Goal: Task Accomplishment & Management: Complete application form

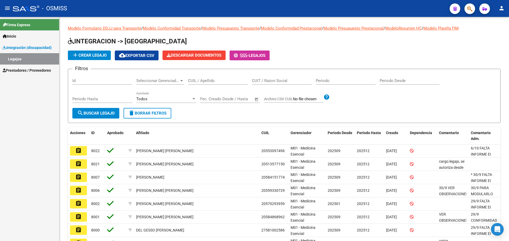
click at [18, 70] on span "Prestadores / Proveedores" at bounding box center [27, 71] width 48 height 6
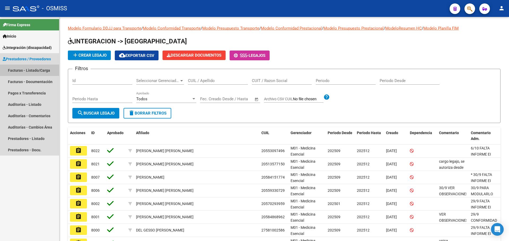
click at [29, 70] on link "Facturas - Listado/Carga" at bounding box center [29, 70] width 59 height 11
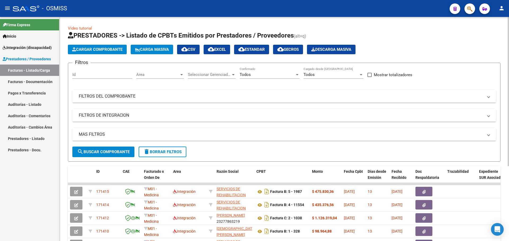
click at [152, 49] on span "Carga Masiva" at bounding box center [152, 49] width 34 height 5
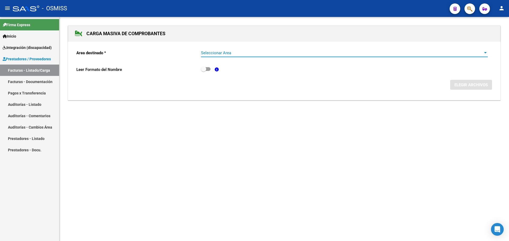
click at [484, 53] on div at bounding box center [485, 53] width 5 height 4
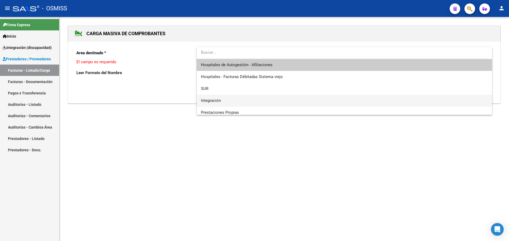
click at [294, 98] on span "Integración" at bounding box center [344, 101] width 287 height 12
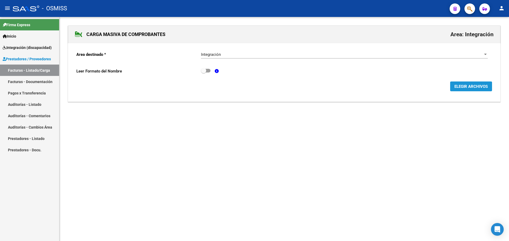
click at [472, 87] on span "ELEGIR ARCHIVOS" at bounding box center [470, 86] width 33 height 5
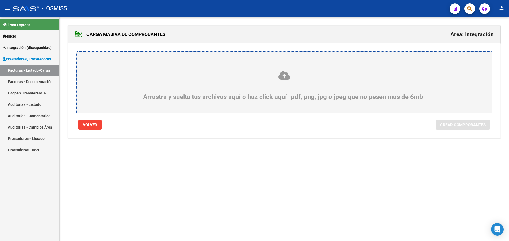
click at [93, 83] on div "Arrastra y suelta tus archivos aquí o haz click aquí -pdf, png, jpg o jpeg que …" at bounding box center [284, 86] width 390 height 30
click at [0, 0] on input "Arrastra y suelta tus archivos aquí o haz click aquí -pdf, png, jpg o jpeg que …" at bounding box center [0, 0] width 0 height 0
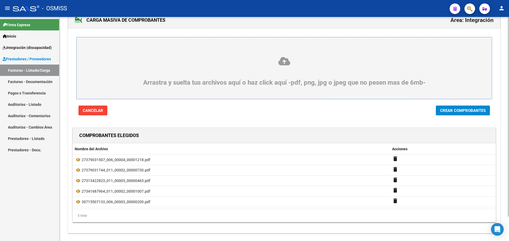
scroll to position [27, 0]
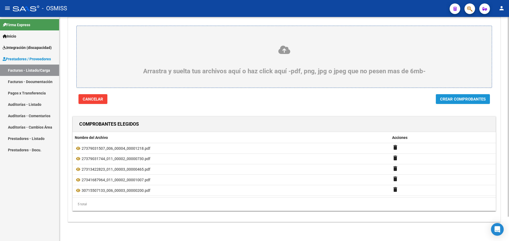
click at [458, 101] on button "Crear Comprobantes" at bounding box center [463, 99] width 54 height 10
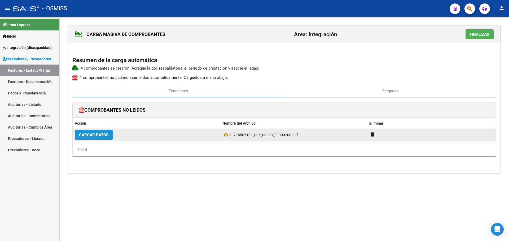
click at [100, 135] on span "Cargar Datos" at bounding box center [93, 135] width 29 height 5
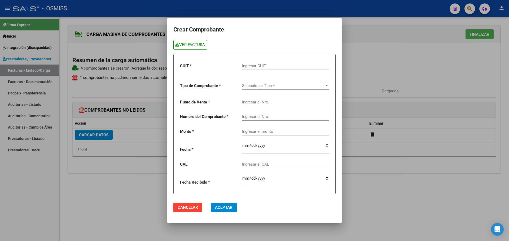
click at [192, 47] on link "VER FACTURA" at bounding box center [190, 45] width 34 height 10
paste input "30-71550713-3"
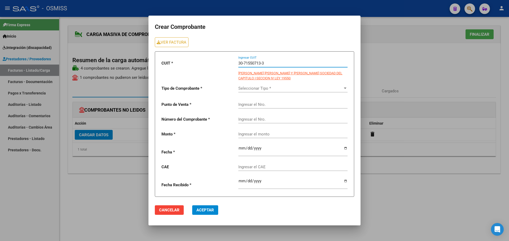
type input "30-71550713-3"
click at [345, 85] on div "Seleccionar Tipo * Seleccionar Tipo *" at bounding box center [292, 86] width 109 height 11
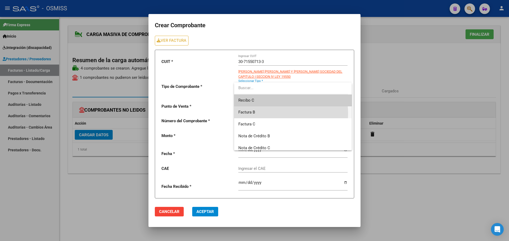
click at [256, 114] on span "Factura B" at bounding box center [292, 113] width 109 height 12
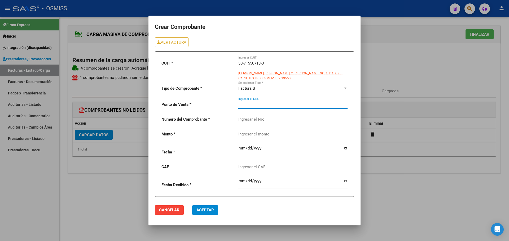
click at [248, 103] on input "Ingresar el Nro." at bounding box center [292, 104] width 109 height 5
type input "3"
click at [260, 118] on input "Ingresar el Nro." at bounding box center [292, 119] width 109 height 5
type input "200"
click at [243, 135] on div "Ingresar el monto" at bounding box center [292, 132] width 109 height 11
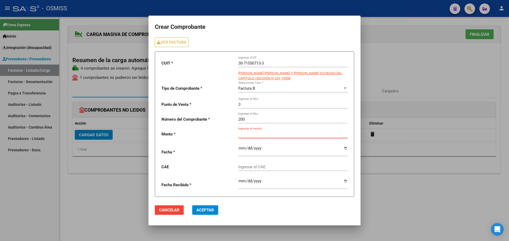
paste input "475830.36"
type input "475830.36"
click at [346, 147] on input "date" at bounding box center [292, 150] width 109 height 8
type input "2025-10-01"
click at [256, 167] on input "Ingresar el CAE" at bounding box center [292, 167] width 109 height 5
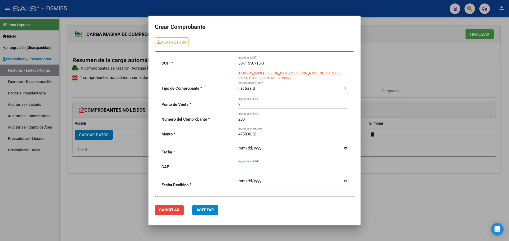
paste input "75393859227301"
type input "75393859227301"
click at [207, 209] on span "Aceptar" at bounding box center [204, 210] width 17 height 5
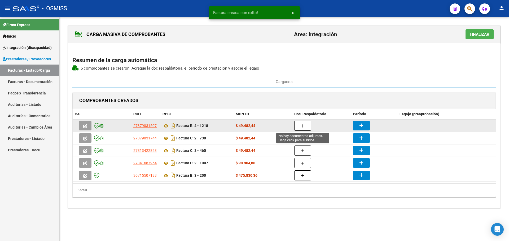
click at [303, 122] on button "button" at bounding box center [302, 126] width 17 height 10
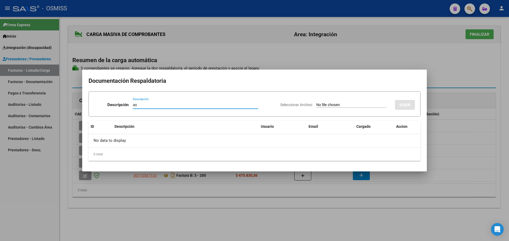
type input "as"
click at [338, 105] on input "Seleccionar Archivo" at bounding box center [351, 105] width 70 height 5
type input "C:\fakepath\img20250924_14454558 (2 archivos fusionados).pdf"
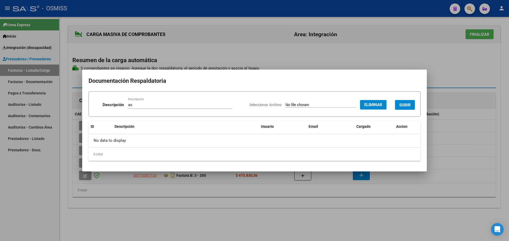
click at [409, 105] on span "SUBIR" at bounding box center [404, 105] width 11 height 5
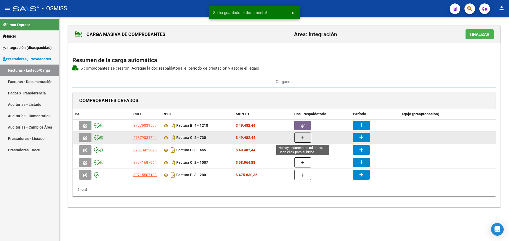
click at [302, 137] on icon "button" at bounding box center [303, 138] width 4 height 4
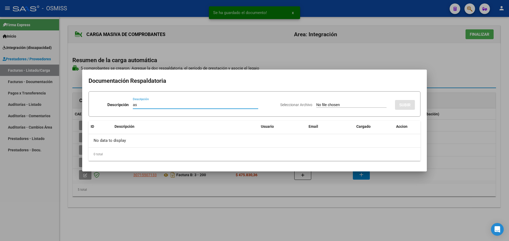
type input "as"
click at [316, 105] on input "Seleccionar Archivo" at bounding box center [351, 105] width 70 height 5
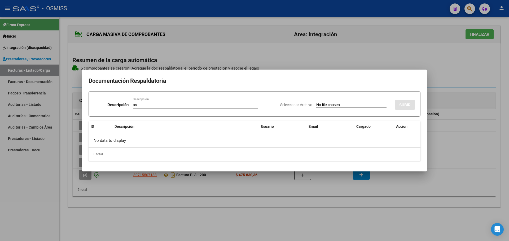
type input "C:\fakepath\img20250924_14431491 (2 archivos fusionados).pdf"
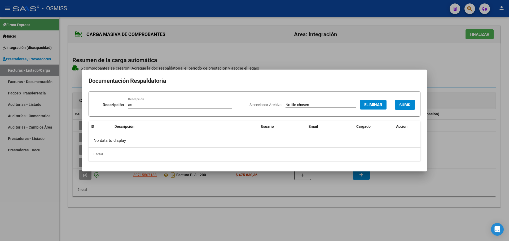
click at [409, 105] on span "SUBIR" at bounding box center [404, 105] width 11 height 5
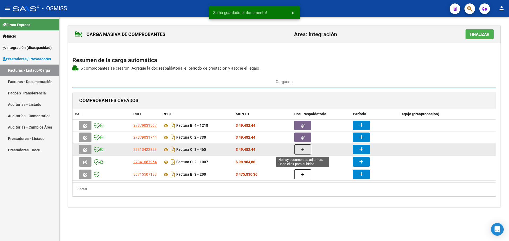
click at [300, 149] on button "button" at bounding box center [302, 150] width 17 height 10
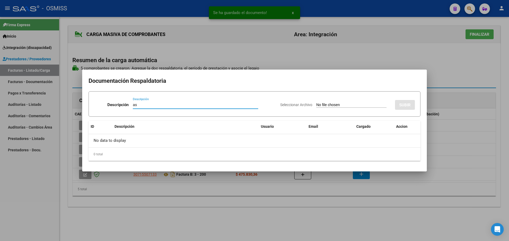
type input "as"
click at [316, 106] on input "Seleccionar Archivo" at bounding box center [351, 105] width 70 height 5
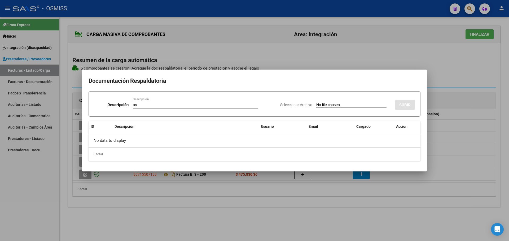
type input "C:\fakepath\img20250924_14440652 (2 archivos fusionados).pdf"
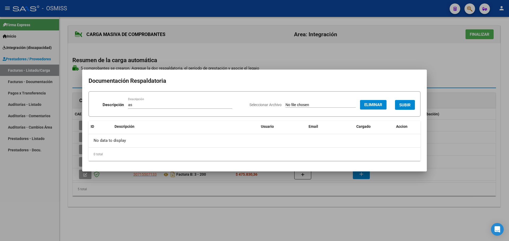
click at [405, 104] on span "SUBIR" at bounding box center [404, 105] width 11 height 5
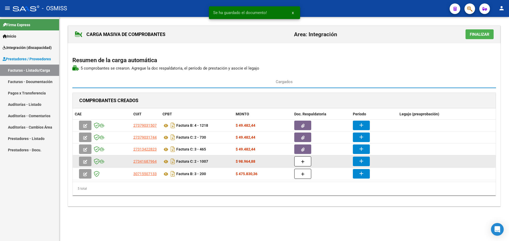
click at [293, 162] on datatable-body-cell at bounding box center [321, 162] width 59 height 12
click at [300, 162] on button "button" at bounding box center [302, 162] width 17 height 10
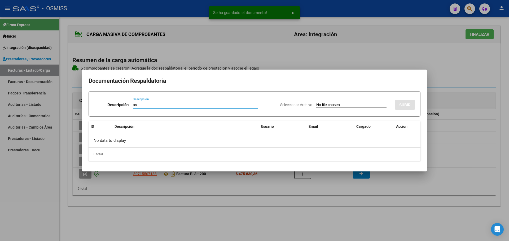
type input "as"
click at [336, 104] on input "Seleccionar Archivo" at bounding box center [351, 105] width 70 height 5
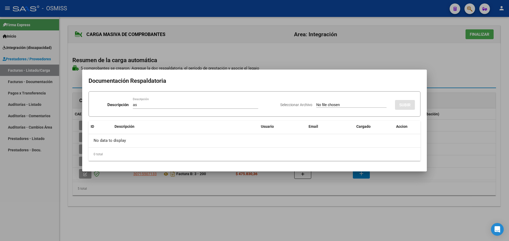
type input "C:\fakepath\img20250924_14470131 (2 archivos fusionados).pdf"
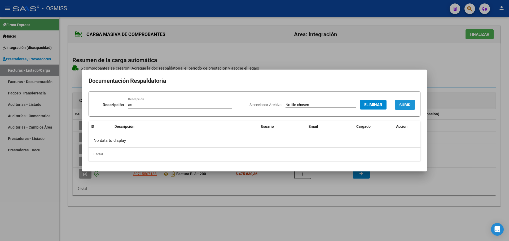
click at [404, 104] on span "SUBIR" at bounding box center [404, 105] width 11 height 5
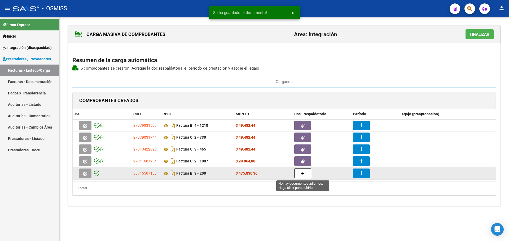
click at [304, 171] on span "button" at bounding box center [303, 173] width 4 height 5
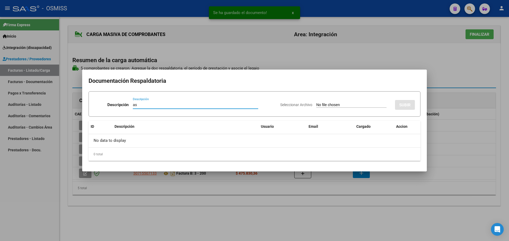
type input "as"
click at [325, 107] on input "Seleccionar Archivo" at bounding box center [351, 105] width 70 height 5
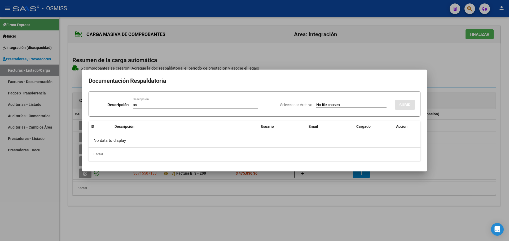
type input "C:\fakepath\IMG_2025_9_22_17_3_0_30817.pdf"
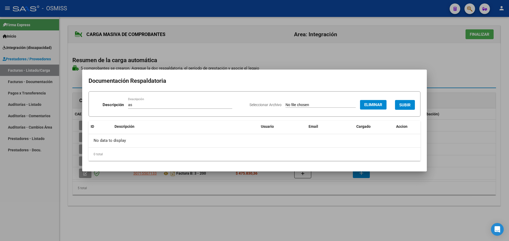
click at [405, 105] on span "SUBIR" at bounding box center [404, 105] width 11 height 5
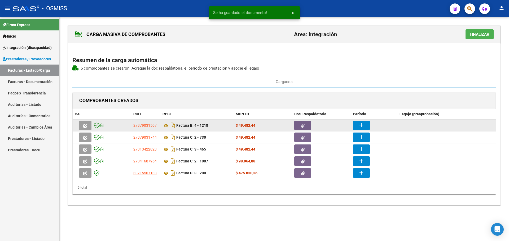
click at [364, 125] on mat-icon "add" at bounding box center [361, 125] width 6 height 6
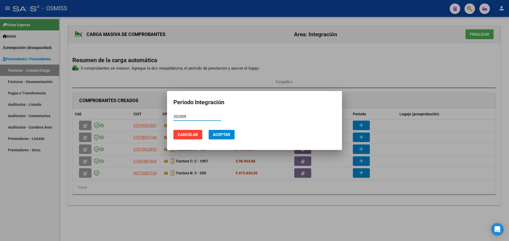
type input "202509"
click at [226, 137] on span "Aceptar" at bounding box center [221, 135] width 17 height 5
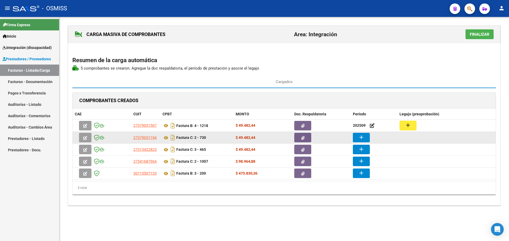
click at [364, 136] on mat-icon "add" at bounding box center [361, 137] width 6 height 6
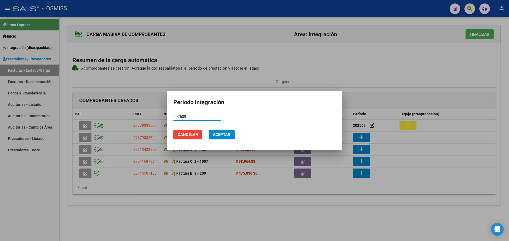
type input "202509"
click at [233, 135] on button "Aceptar" at bounding box center [222, 135] width 26 height 10
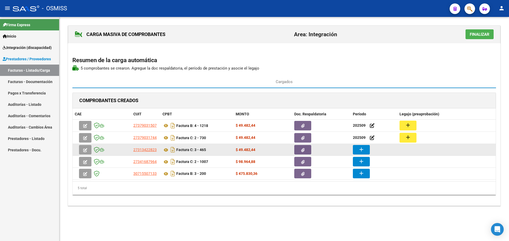
click at [359, 149] on mat-icon "add" at bounding box center [361, 150] width 6 height 6
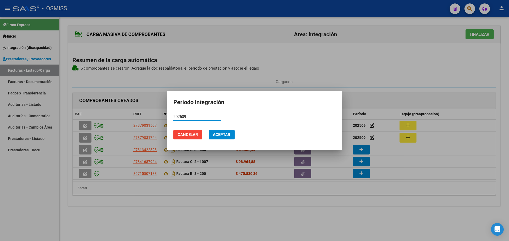
type input "202509"
click at [215, 134] on span "Aceptar" at bounding box center [221, 135] width 17 height 5
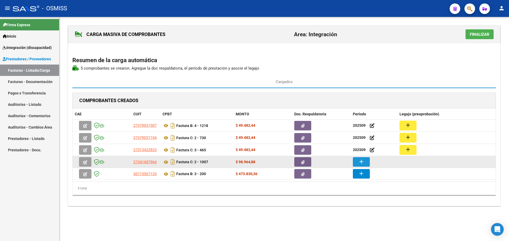
click at [359, 162] on mat-icon "add" at bounding box center [361, 162] width 6 height 6
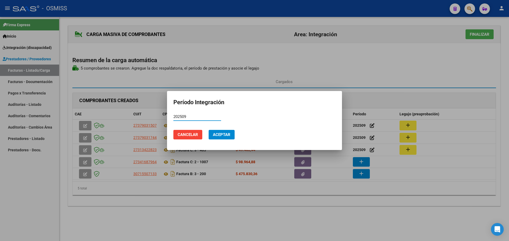
type input "202509"
click at [224, 134] on span "Aceptar" at bounding box center [221, 135] width 17 height 5
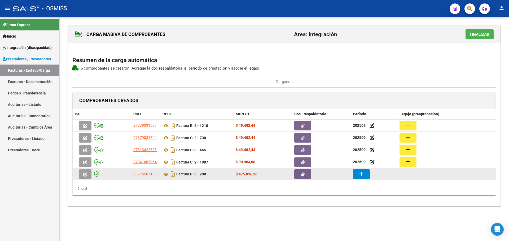
click at [363, 175] on mat-icon "add" at bounding box center [361, 174] width 6 height 6
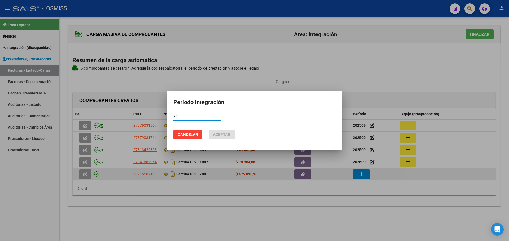
type input "3"
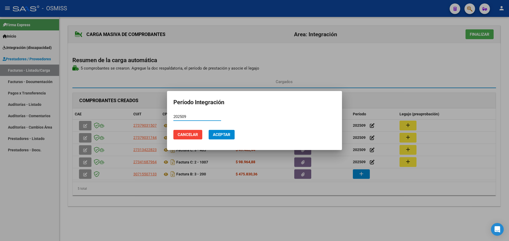
type input "202509"
click at [225, 136] on span "Aceptar" at bounding box center [221, 135] width 17 height 5
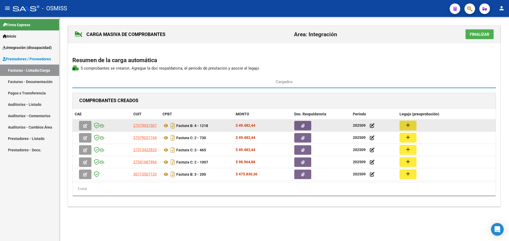
click at [411, 126] on button "add" at bounding box center [407, 126] width 17 height 10
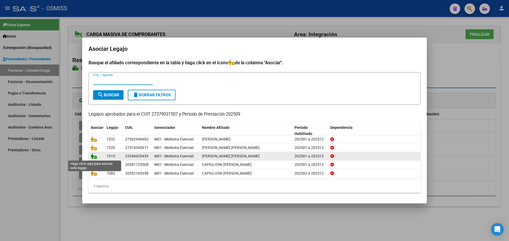
click at [93, 155] on icon at bounding box center [94, 156] width 6 height 6
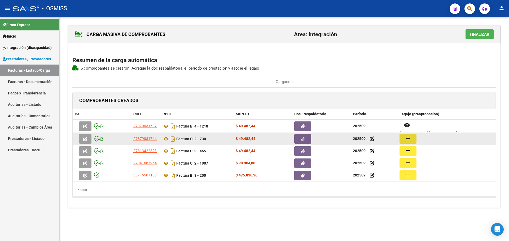
click at [408, 136] on mat-icon "add" at bounding box center [408, 138] width 6 height 6
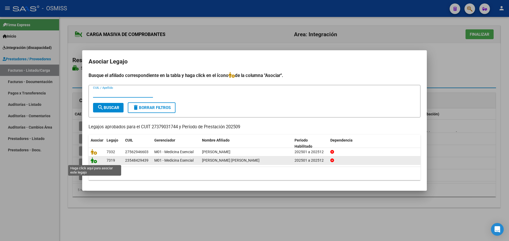
click at [94, 160] on icon at bounding box center [94, 161] width 6 height 6
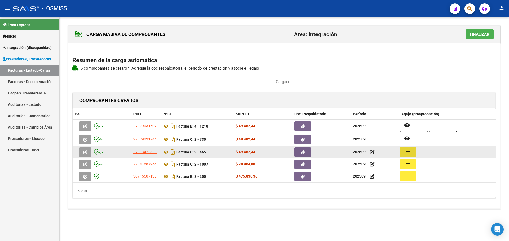
click at [408, 154] on mat-icon "add" at bounding box center [408, 152] width 6 height 6
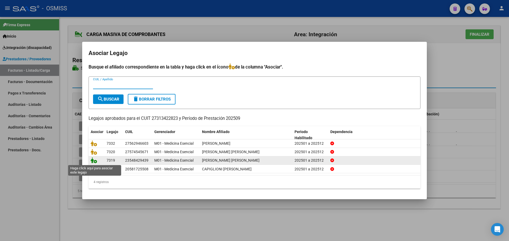
click at [94, 159] on icon at bounding box center [94, 161] width 6 height 6
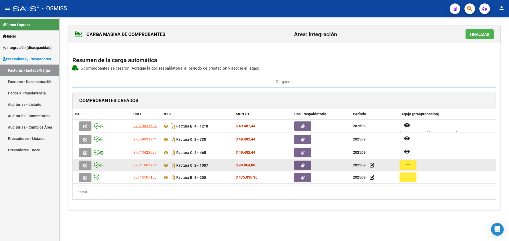
click at [409, 166] on mat-icon "add" at bounding box center [408, 165] width 6 height 6
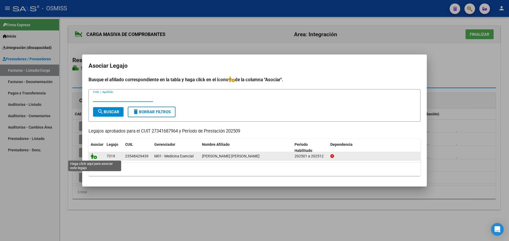
click at [94, 156] on icon at bounding box center [94, 156] width 6 height 6
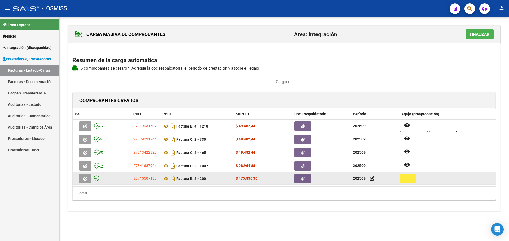
click at [407, 177] on mat-icon "add" at bounding box center [408, 178] width 6 height 6
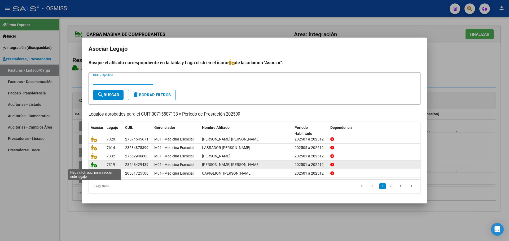
click at [92, 164] on icon at bounding box center [94, 165] width 6 height 6
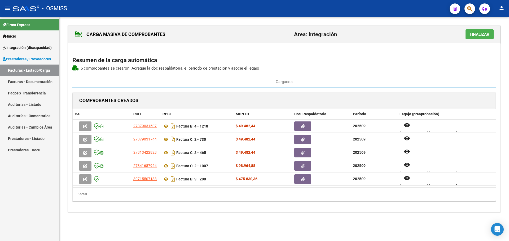
click at [477, 31] on button "Finalizar" at bounding box center [479, 34] width 28 height 10
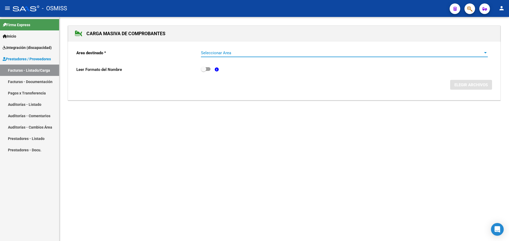
click at [485, 52] on div at bounding box center [485, 52] width 3 height 1
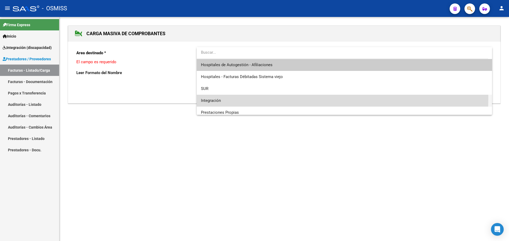
click at [236, 99] on span "Integración" at bounding box center [344, 101] width 287 height 12
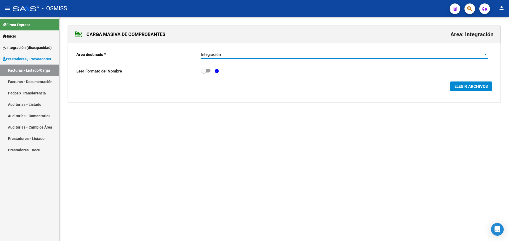
click at [478, 88] on span "ELEGIR ARCHIVOS" at bounding box center [470, 86] width 33 height 5
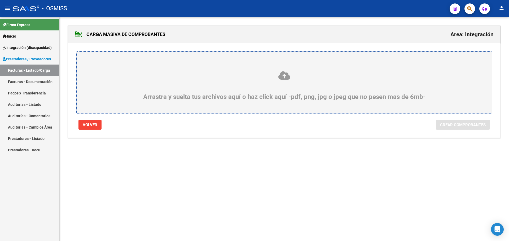
click at [158, 93] on div "Arrastra y suelta tus archivos aquí o haz click aquí -pdf, png, jpg o jpeg que …" at bounding box center [284, 86] width 390 height 30
click at [0, 0] on input "Arrastra y suelta tus archivos aquí o haz click aquí -pdf, png, jpg o jpeg que …" at bounding box center [0, 0] width 0 height 0
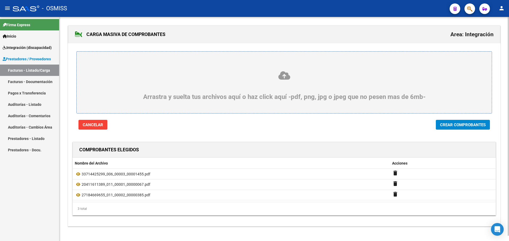
click at [447, 123] on span "Crear Comprobantes" at bounding box center [463, 125] width 46 height 5
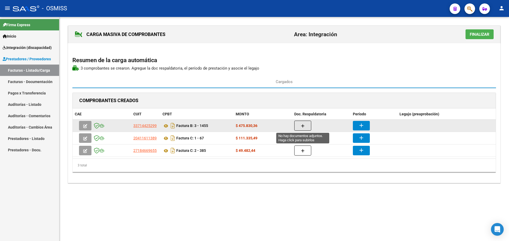
click at [303, 124] on icon "button" at bounding box center [303, 126] width 4 height 4
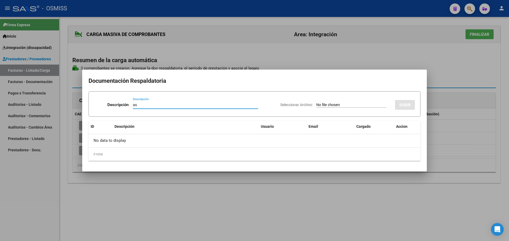
type input "as"
click at [316, 106] on input "Seleccionar Archivo" at bounding box center [351, 105] width 70 height 5
type input "C:\fakepath\planilla López montivero balentin.pdf"
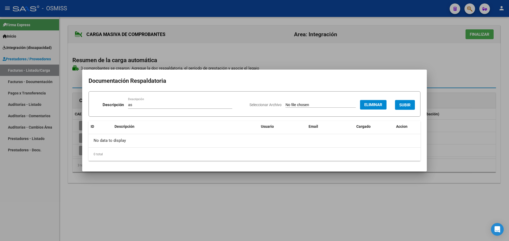
click at [407, 103] on span "SUBIR" at bounding box center [404, 105] width 11 height 5
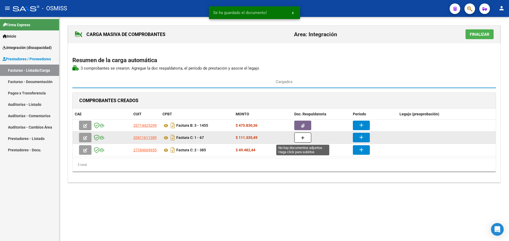
click at [302, 137] on icon "button" at bounding box center [303, 138] width 4 height 4
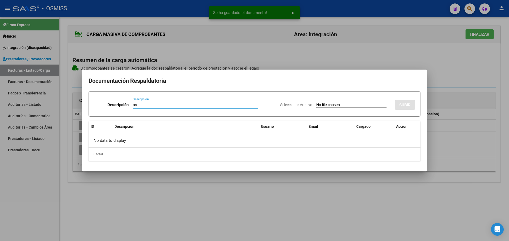
type input "as"
click at [320, 104] on input "Seleccionar Archivo" at bounding box center [351, 105] width 70 height 5
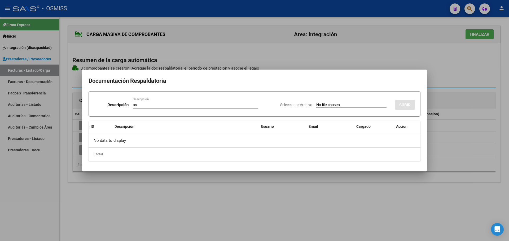
type input "C:\fakepath\Planilla de asistencia Septiembre 2025 osmiss.pdf"
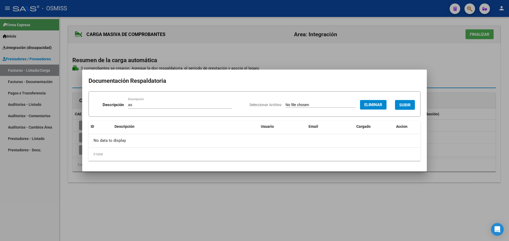
click at [407, 104] on span "SUBIR" at bounding box center [404, 105] width 11 height 5
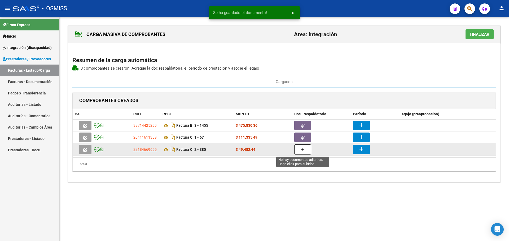
click at [299, 151] on button "button" at bounding box center [302, 150] width 17 height 10
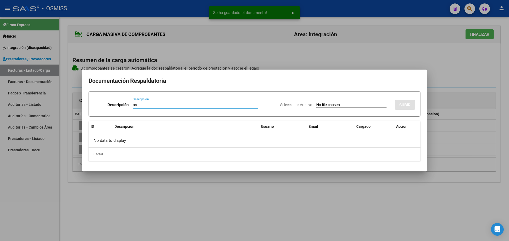
type input "as"
click at [324, 106] on input "Seleccionar Archivo" at bounding box center [351, 105] width 70 height 5
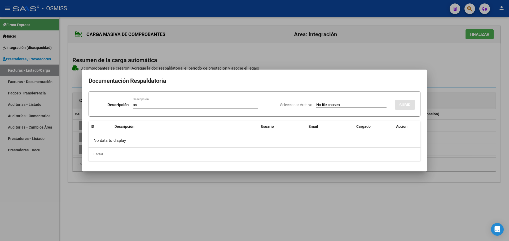
type input "C:\fakepath\Planilla Asist y DJ Lopez Montivero Set 24.pdf"
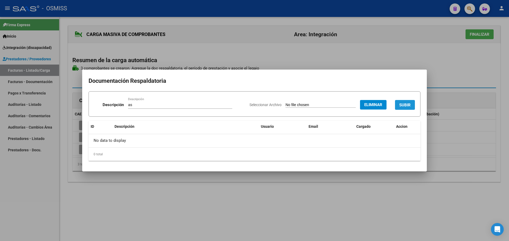
click at [408, 103] on span "SUBIR" at bounding box center [404, 105] width 11 height 5
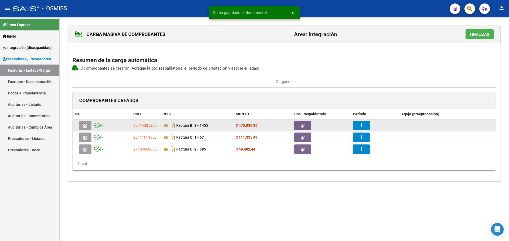
click at [361, 126] on mat-icon "add" at bounding box center [361, 125] width 6 height 6
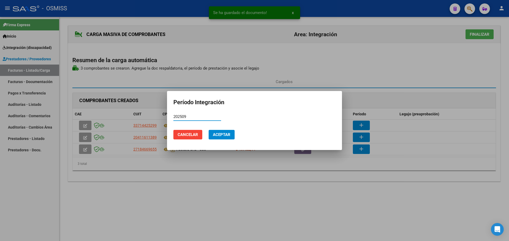
type input "202509"
click at [226, 134] on span "Aceptar" at bounding box center [221, 135] width 17 height 5
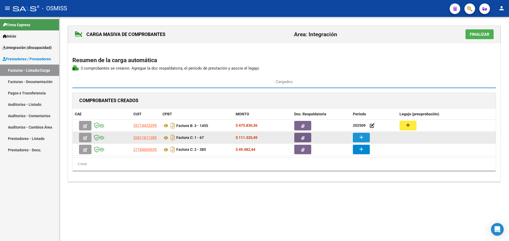
click at [361, 138] on mat-icon "add" at bounding box center [361, 137] width 6 height 6
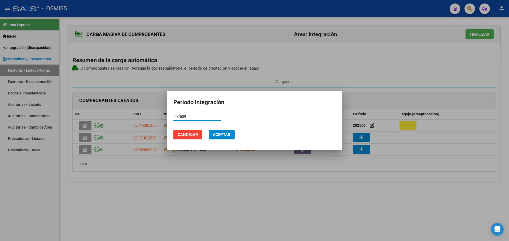
type input "202509"
click at [226, 135] on span "Aceptar" at bounding box center [221, 135] width 17 height 5
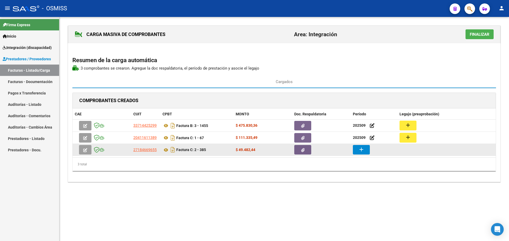
click at [358, 148] on mat-icon "add" at bounding box center [361, 150] width 6 height 6
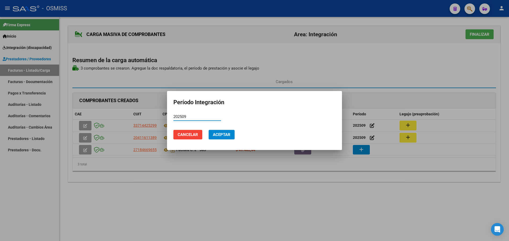
type input "202509"
click at [224, 136] on span "Aceptar" at bounding box center [221, 135] width 17 height 5
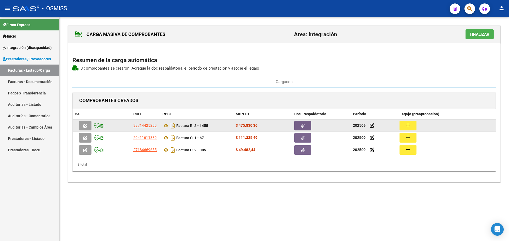
click at [404, 121] on button "add" at bounding box center [407, 126] width 17 height 10
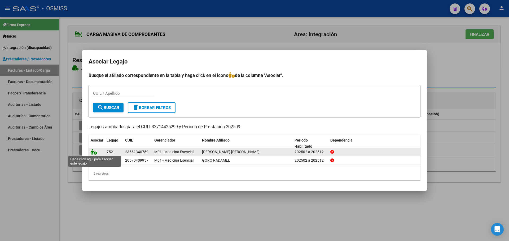
click at [91, 152] on icon at bounding box center [94, 152] width 6 height 6
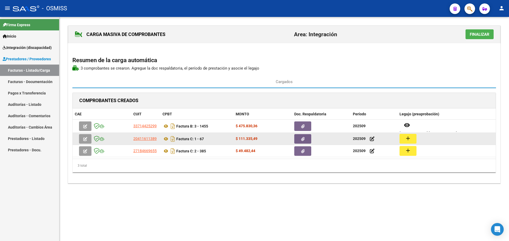
click at [408, 139] on mat-icon "add" at bounding box center [408, 138] width 6 height 6
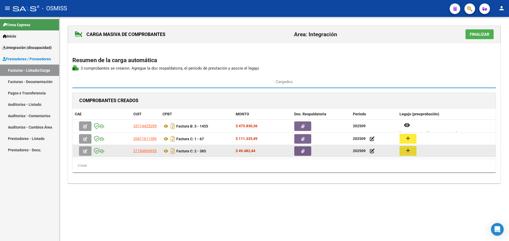
click at [403, 152] on button "add" at bounding box center [407, 151] width 17 height 10
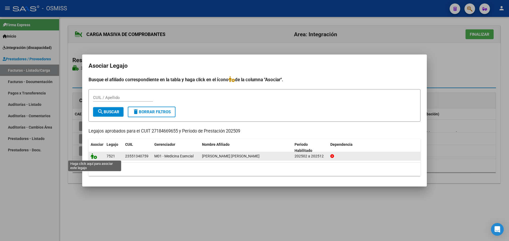
click at [95, 157] on icon at bounding box center [94, 156] width 6 height 6
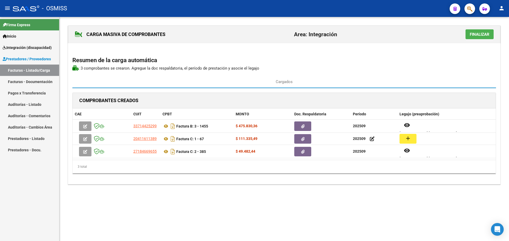
click at [476, 34] on span "Finalizar" at bounding box center [480, 34] width 20 height 5
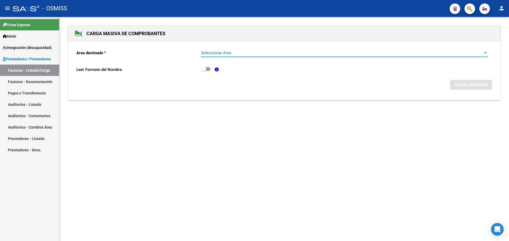
click at [481, 53] on span "Seleccionar Area" at bounding box center [342, 53] width 282 height 5
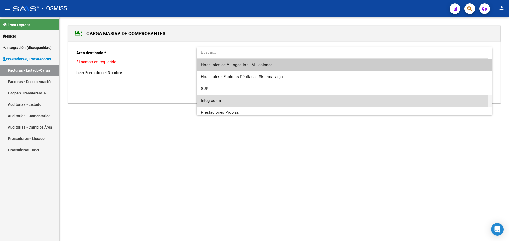
drag, startPoint x: 267, startPoint y: 101, endPoint x: 360, endPoint y: 95, distance: 93.2
click at [267, 101] on span "Integración" at bounding box center [344, 101] width 287 height 12
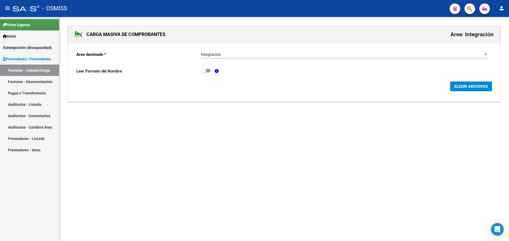
click at [479, 82] on form "Area destinado * Integración Seleccionar Area Leer Formato del Nombre ELEGIR AR…" at bounding box center [284, 69] width 416 height 45
click at [479, 83] on button "ELEGIR ARCHIVOS" at bounding box center [471, 87] width 42 height 10
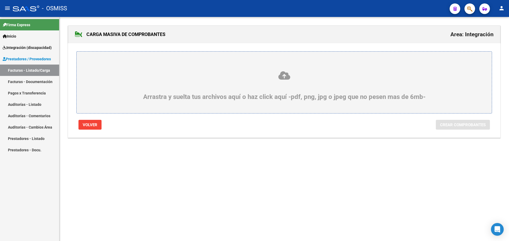
click at [115, 86] on div "Arrastra y suelta tus archivos aquí o haz click aquí -pdf, png, jpg o jpeg que …" at bounding box center [284, 86] width 390 height 30
click at [0, 0] on input "Arrastra y suelta tus archivos aquí o haz click aquí -pdf, png, jpg o jpeg que …" at bounding box center [0, 0] width 0 height 0
click at [202, 77] on icon at bounding box center [284, 76] width 390 height 10
click at [0, 0] on input "Arrastra y suelta tus archivos aquí o haz click aquí -pdf, png, jpg o jpeg que …" at bounding box center [0, 0] width 0 height 0
